Goal: Transaction & Acquisition: Download file/media

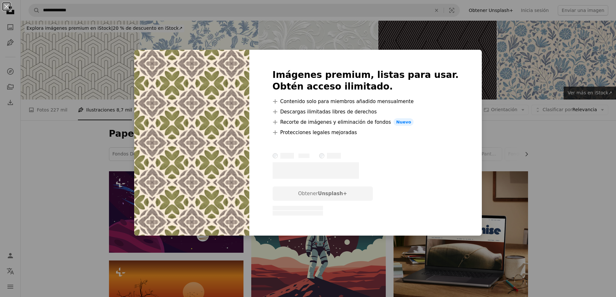
scroll to position [2524, 0]
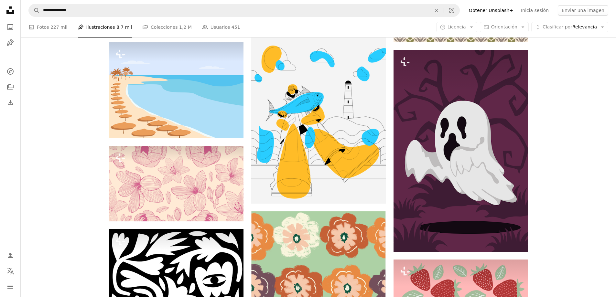
scroll to position [2848, 0]
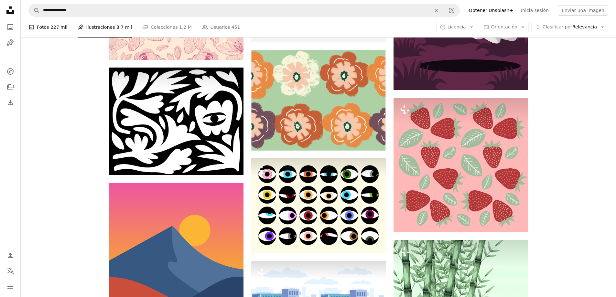
click at [43, 32] on link "A photo Fotos 227 mil" at bounding box center [47, 27] width 39 height 21
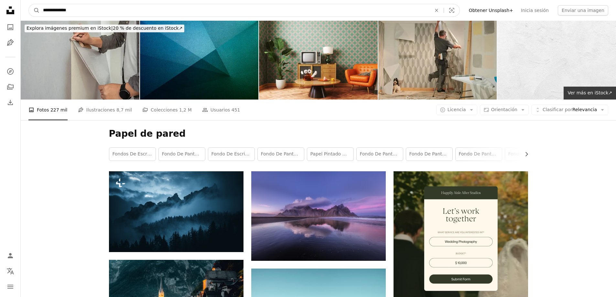
click at [324, 9] on input "**********" at bounding box center [235, 10] width 390 height 12
type input "**********"
click button "A magnifying glass" at bounding box center [34, 10] width 11 height 12
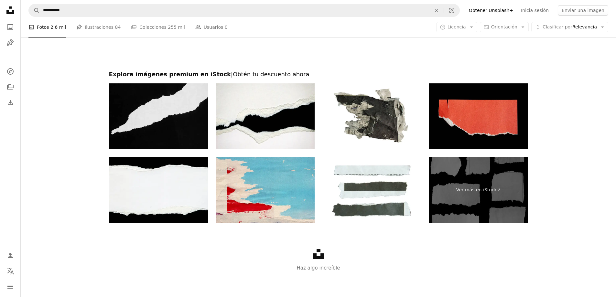
scroll to position [1364, 0]
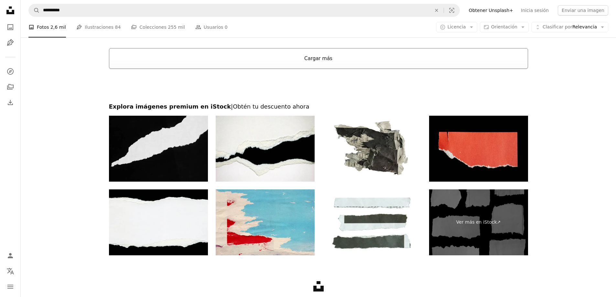
click at [331, 55] on button "Cargar más" at bounding box center [318, 58] width 419 height 21
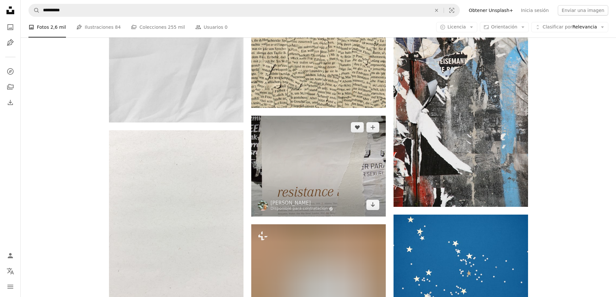
scroll to position [4794, 0]
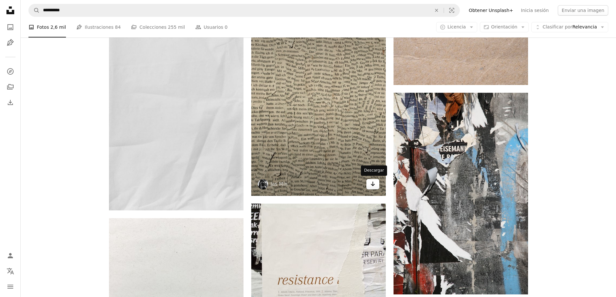
click at [370, 186] on link "Arrow pointing down" at bounding box center [373, 184] width 13 height 10
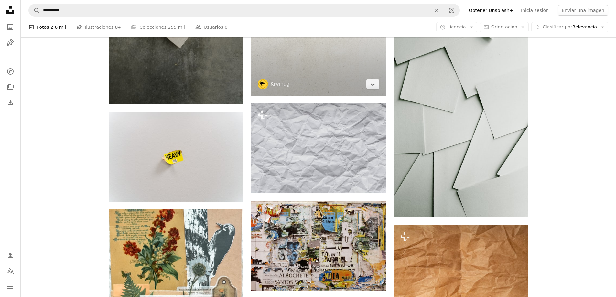
scroll to position [6736, 0]
